Goal: Check status: Check status

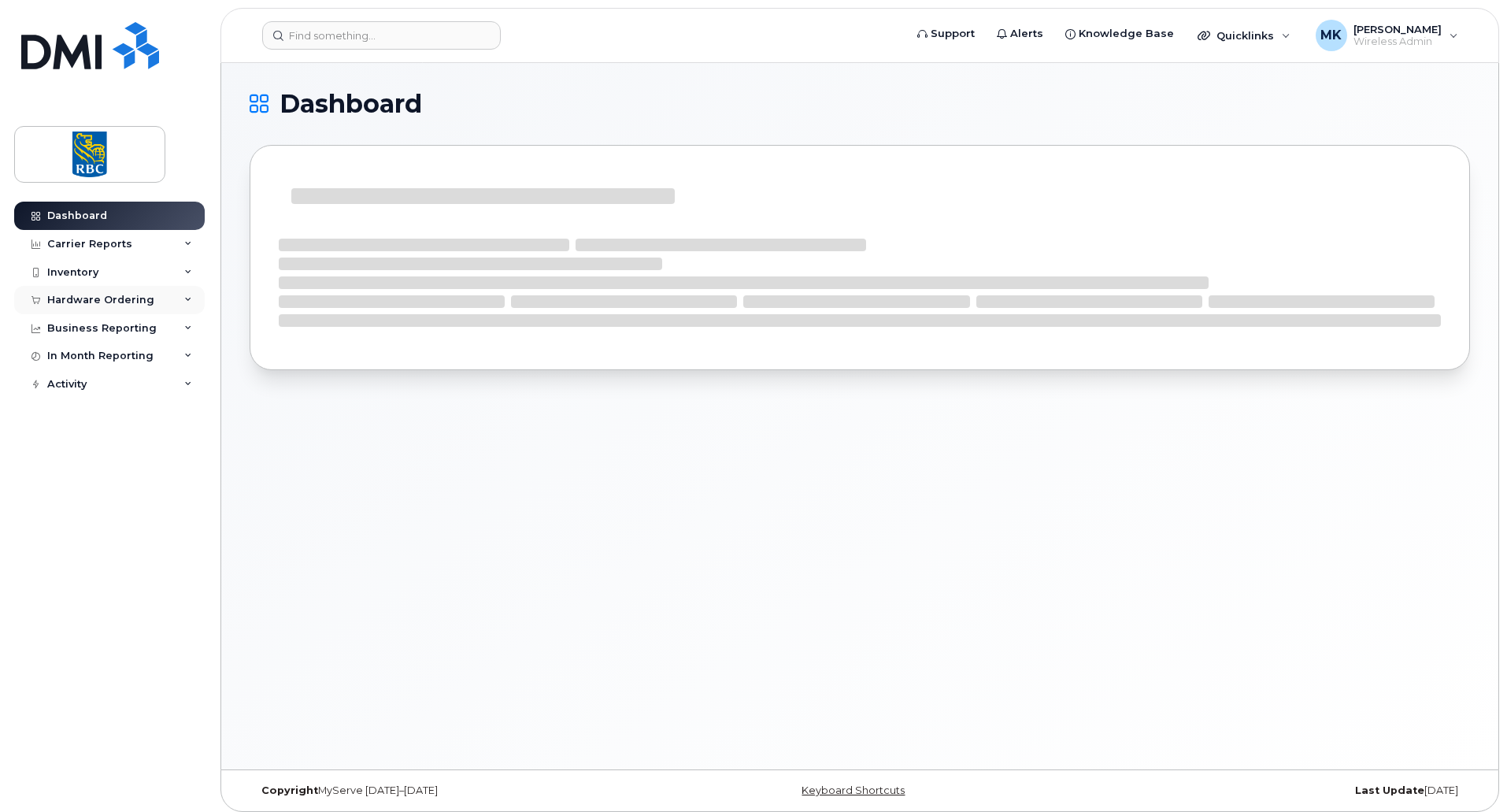
click at [178, 297] on div "Hardware Ordering" at bounding box center [110, 300] width 191 height 28
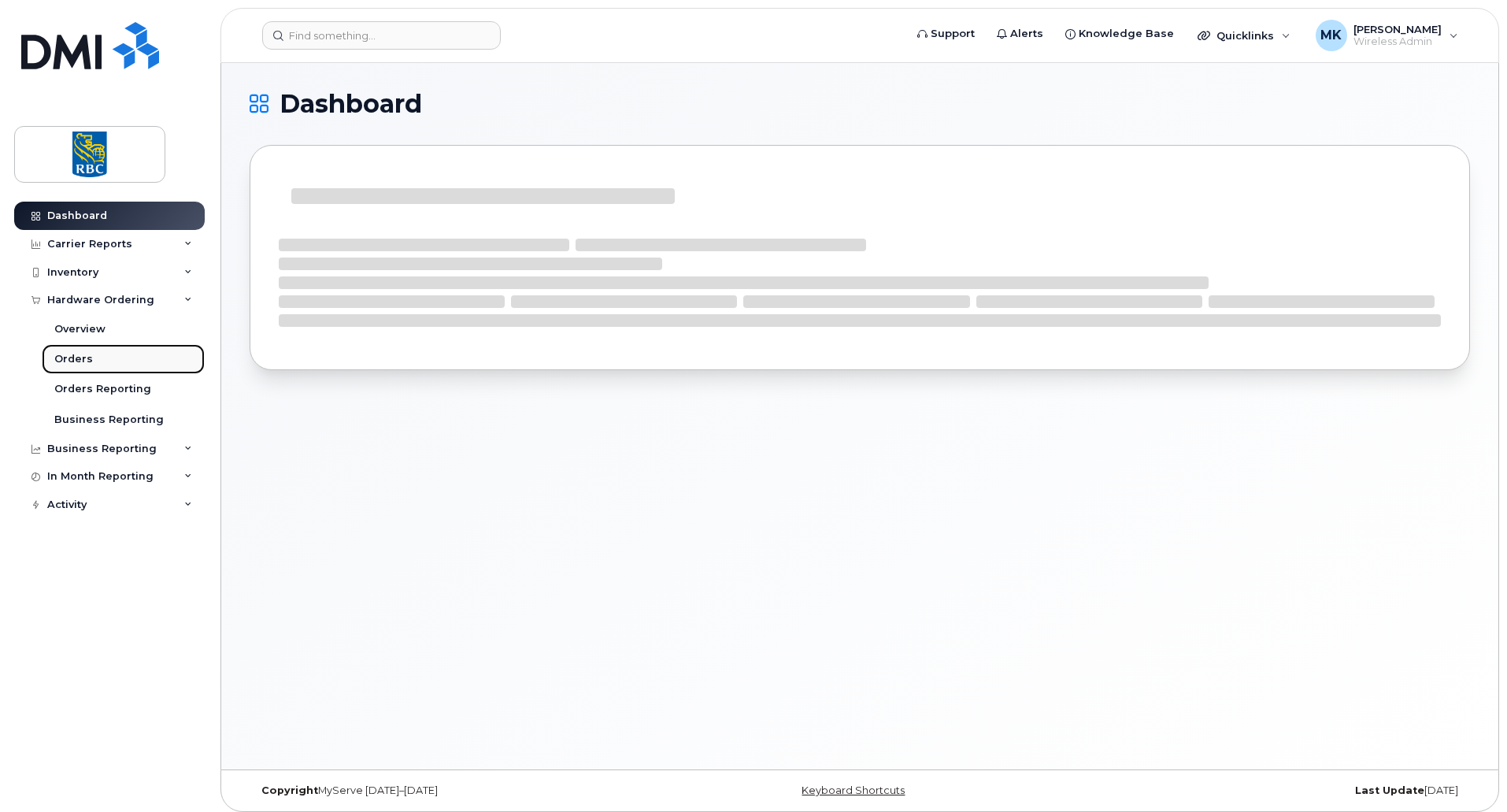
click at [94, 359] on link "Orders" at bounding box center [123, 359] width 163 height 30
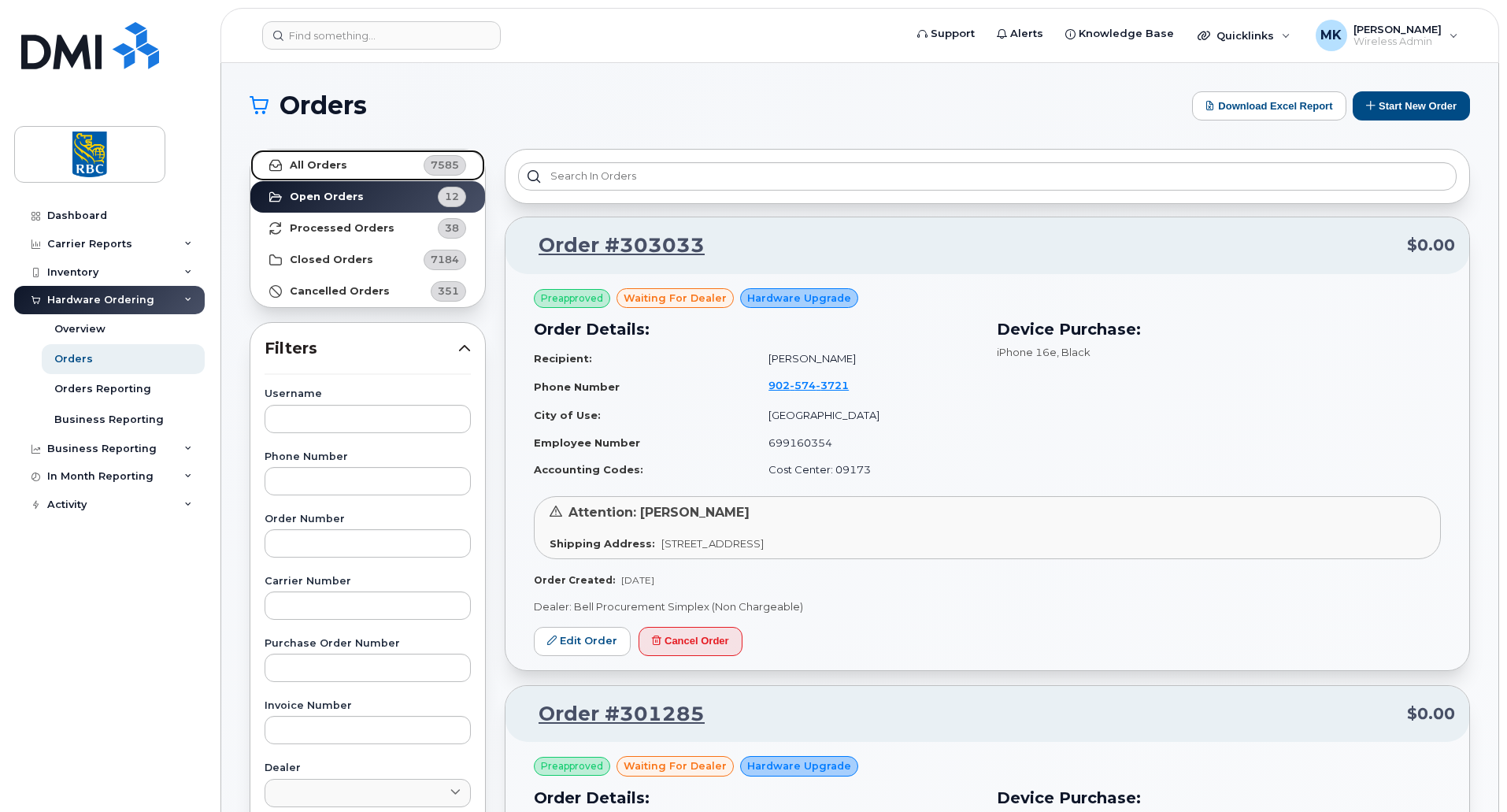
click at [321, 167] on strong "All Orders" at bounding box center [318, 164] width 58 height 12
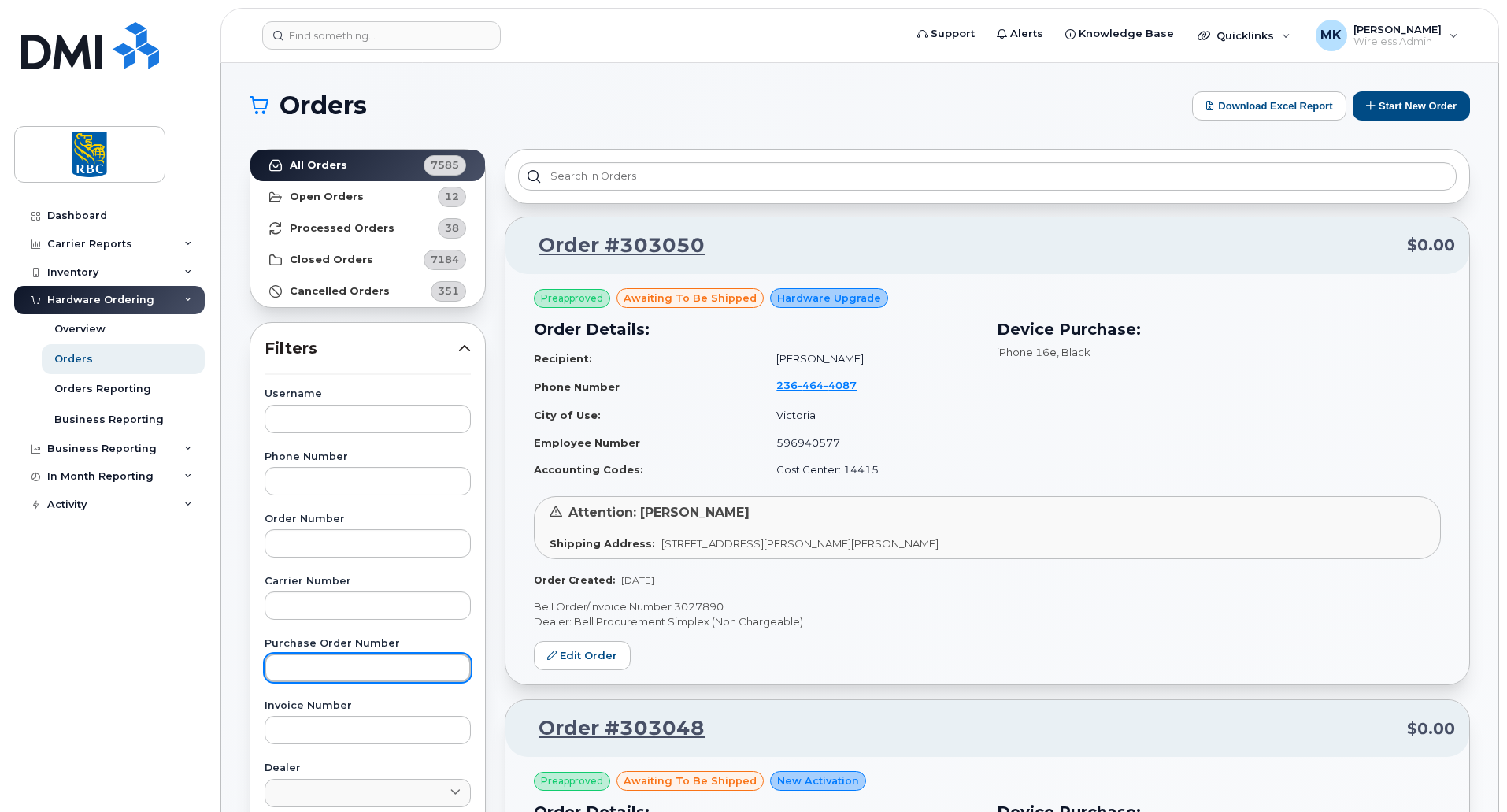
click at [313, 663] on input "text" at bounding box center [367, 668] width 207 height 28
paste input "6500222148"
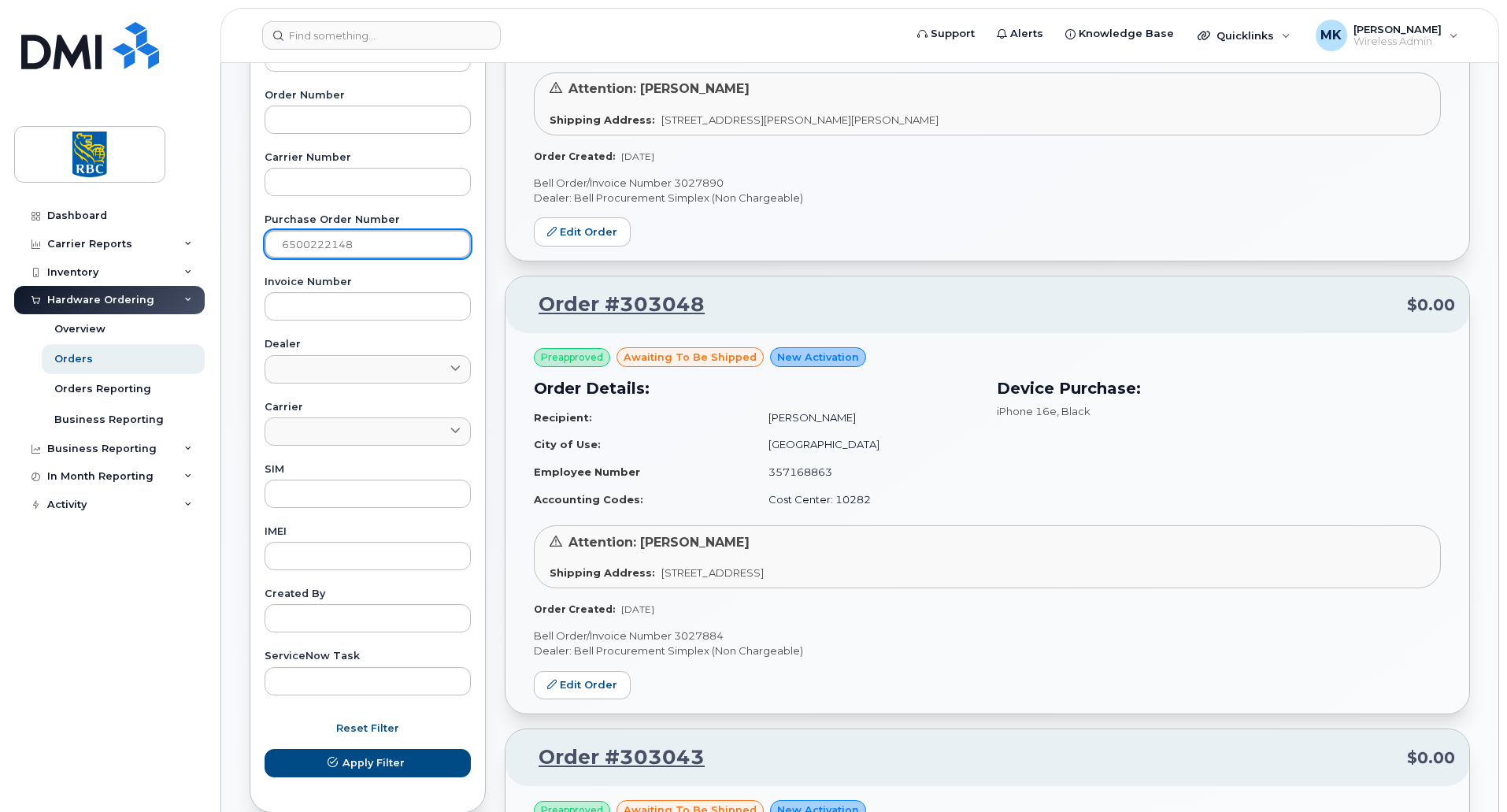
scroll to position [425, 0]
type input "6500222148"
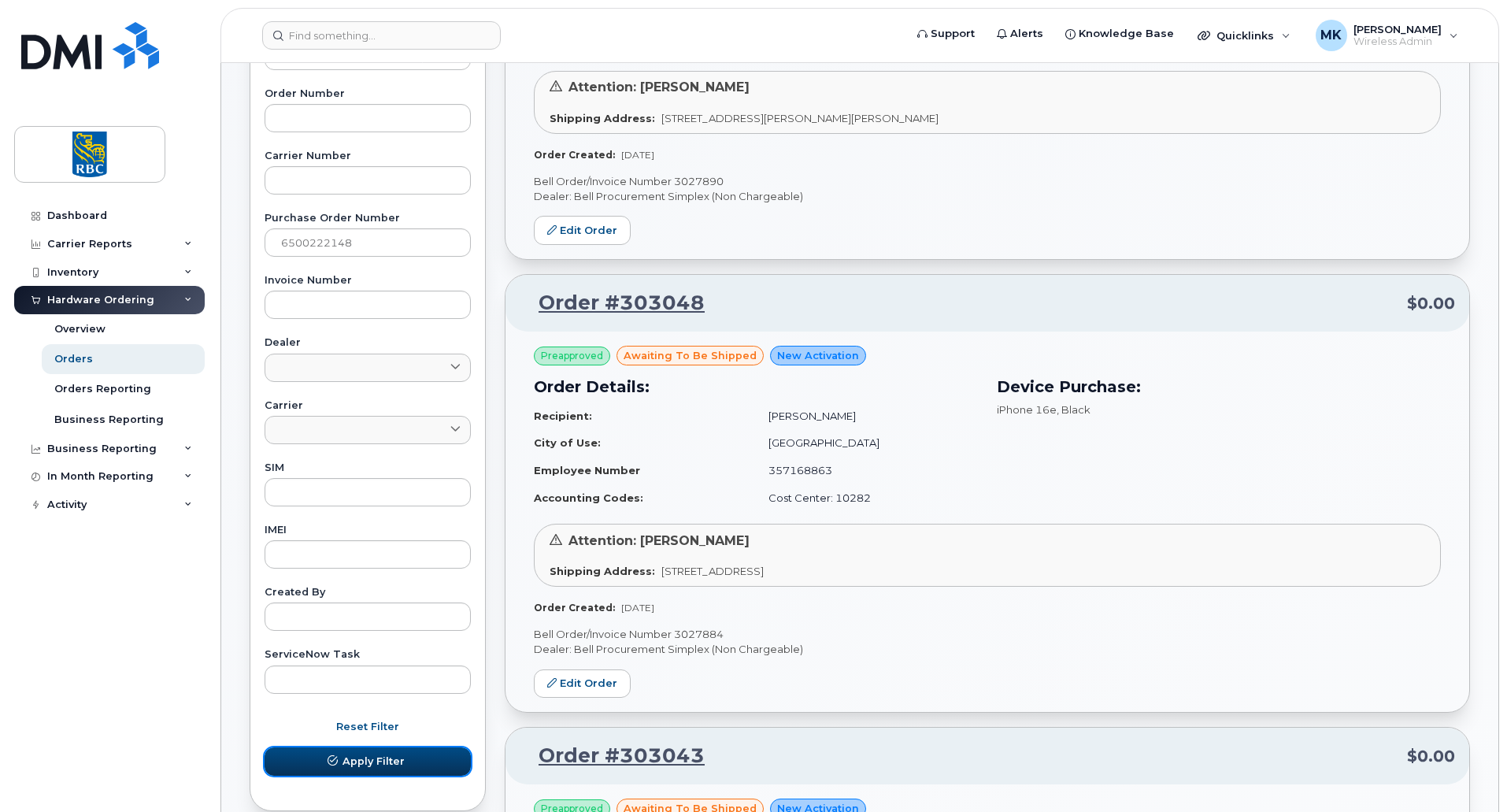
click at [356, 759] on span "Apply Filter" at bounding box center [374, 761] width 62 height 15
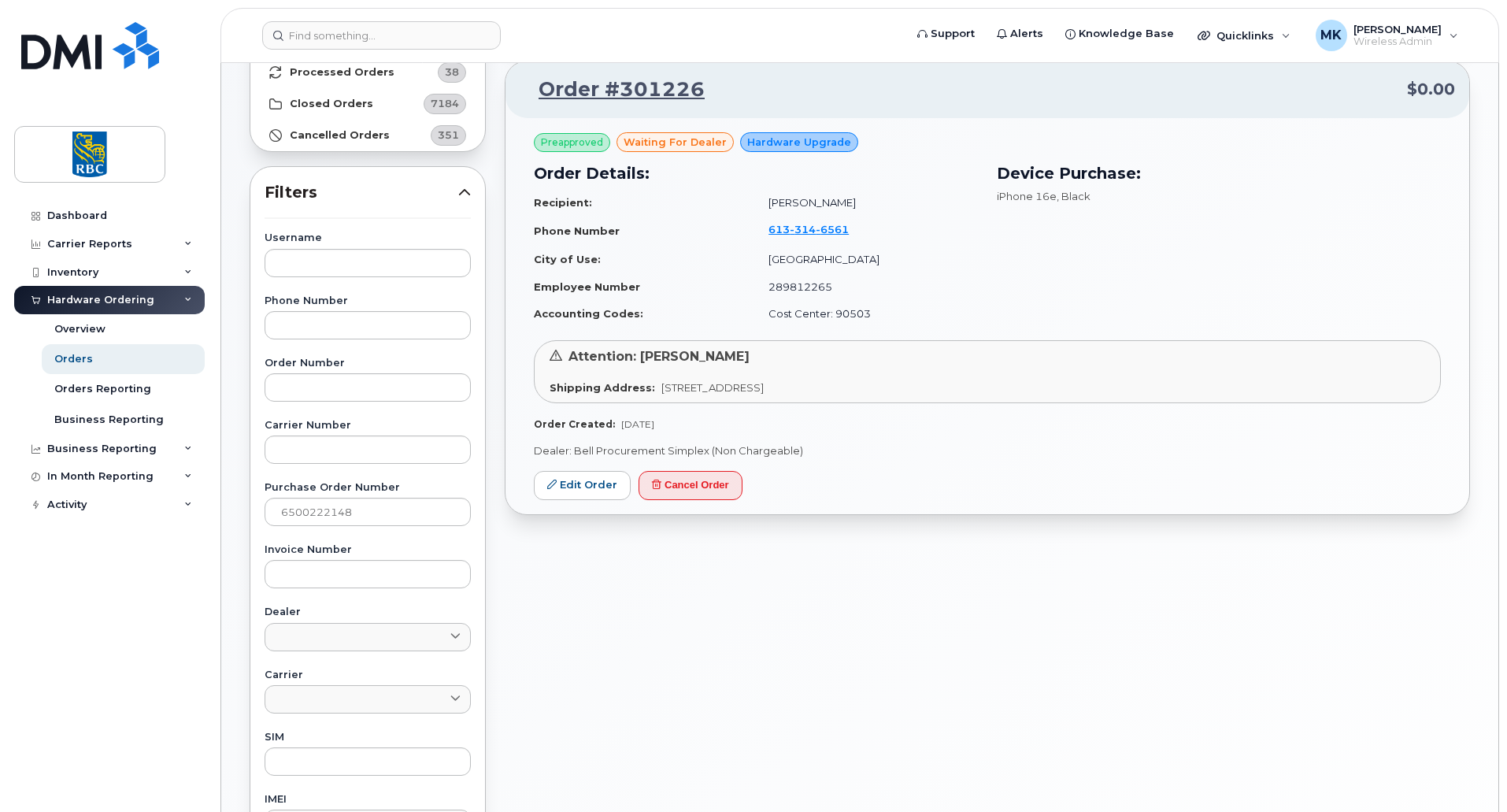
scroll to position [155, 0]
